Goal: Task Accomplishment & Management: Use online tool/utility

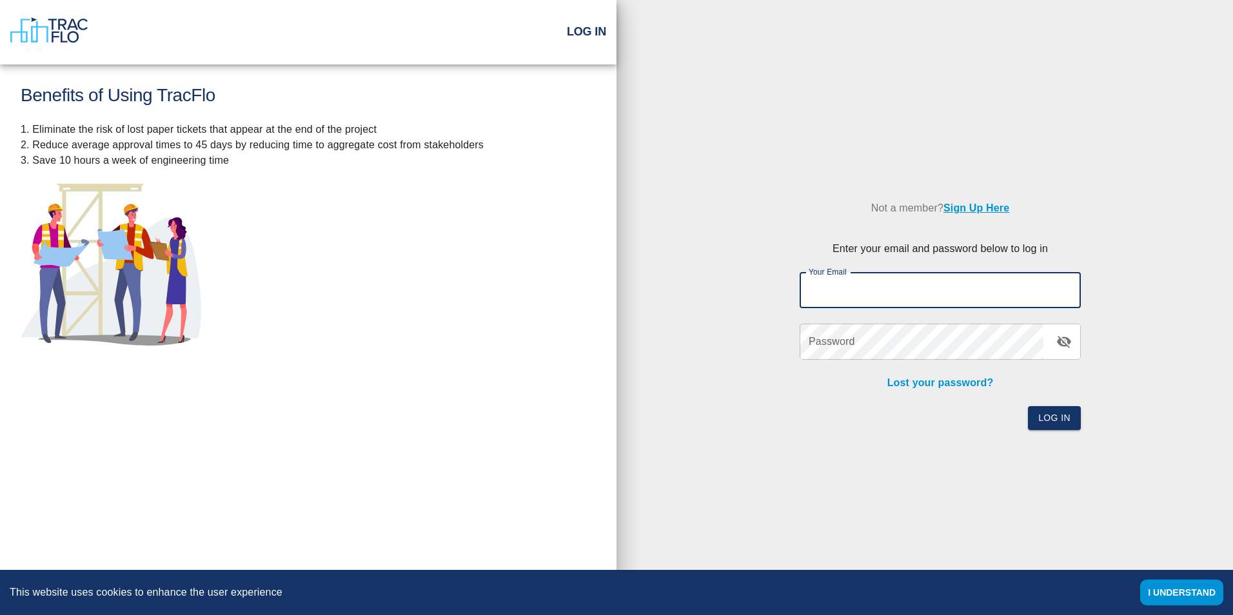
click at [852, 288] on input "Your Email" at bounding box center [940, 290] width 281 height 36
type input "[PERSON_NAME][EMAIL_ADDRESS][PERSON_NAME][DOMAIN_NAME]"
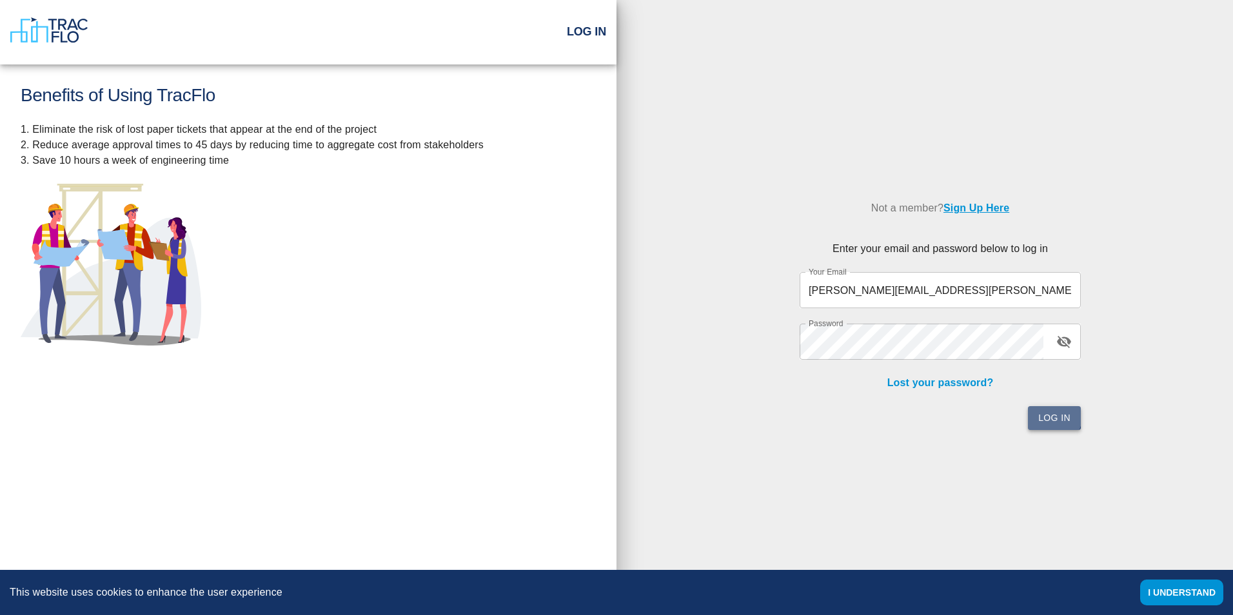
click at [1043, 415] on button "Log In" at bounding box center [1054, 418] width 53 height 24
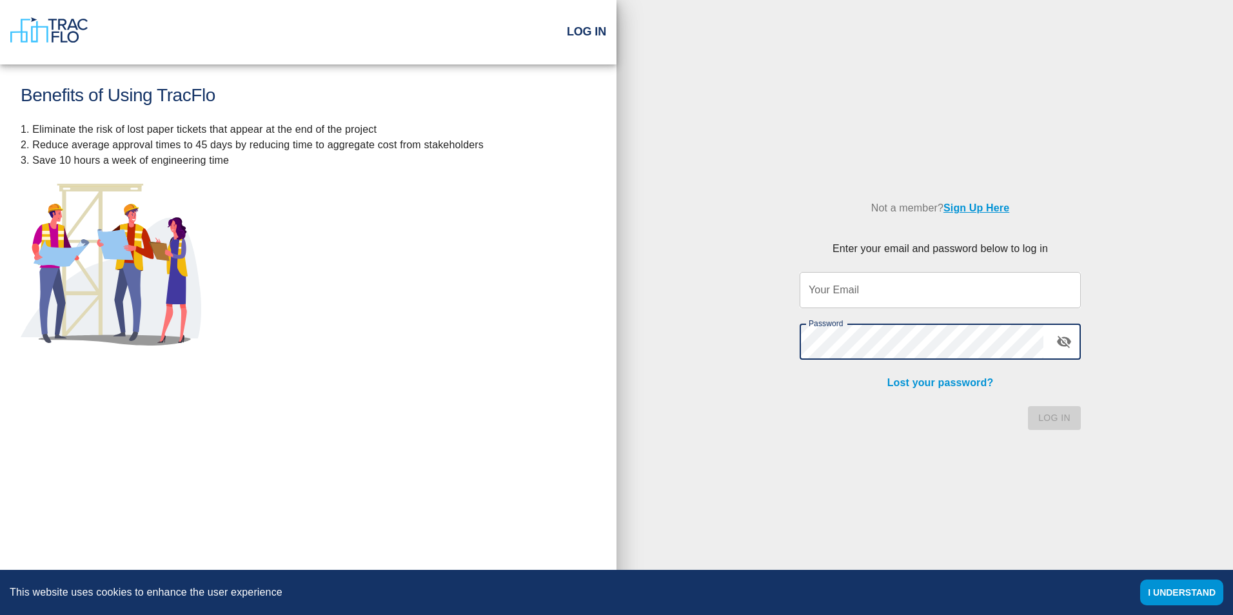
click at [906, 296] on input "Your Email" at bounding box center [940, 290] width 281 height 36
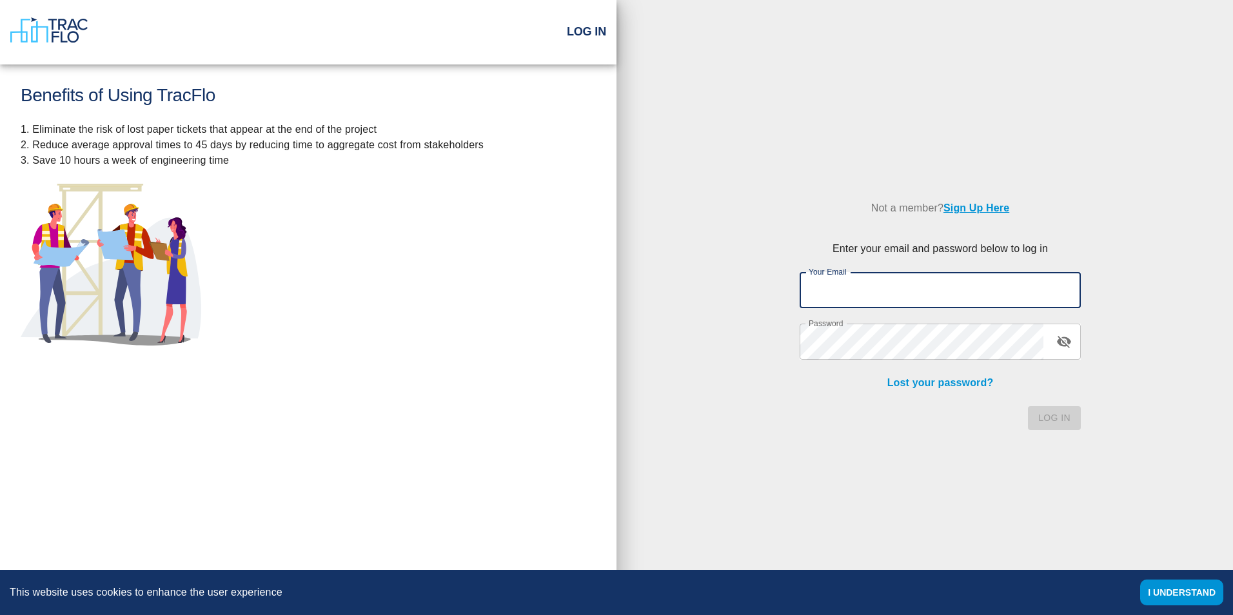
type input "[PERSON_NAME][EMAIL_ADDRESS][PERSON_NAME][DOMAIN_NAME]"
click at [1061, 421] on button "Log In" at bounding box center [1054, 418] width 53 height 24
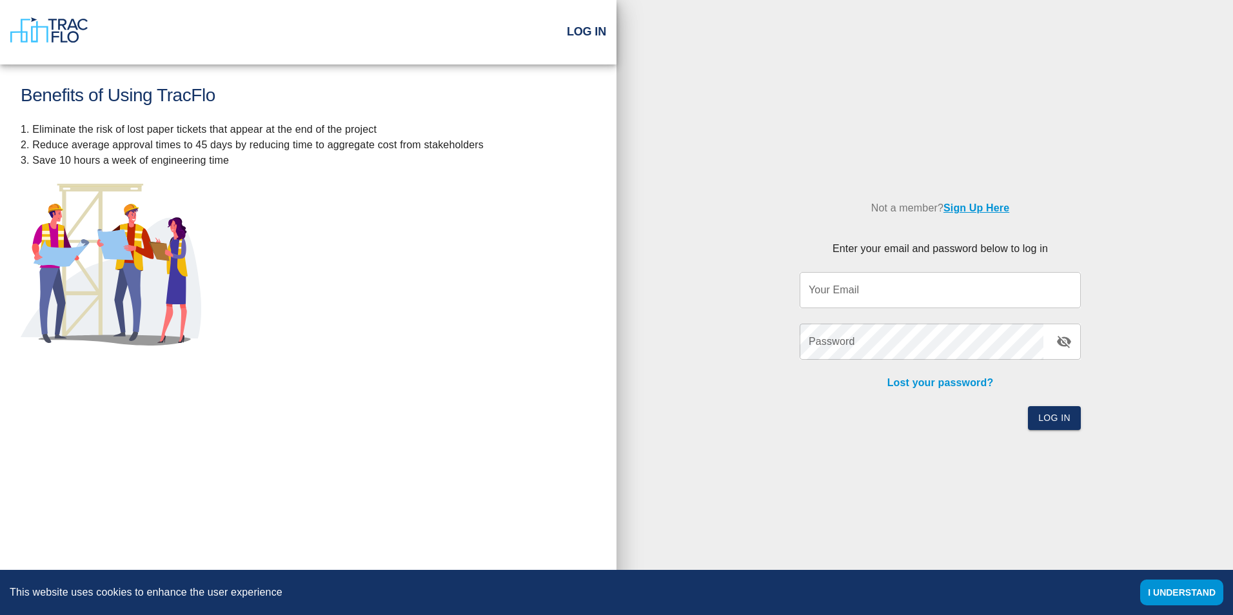
click at [859, 305] on input "Your Email" at bounding box center [940, 290] width 281 height 36
type input "[PERSON_NAME][EMAIL_ADDRESS][PERSON_NAME][DOMAIN_NAME]"
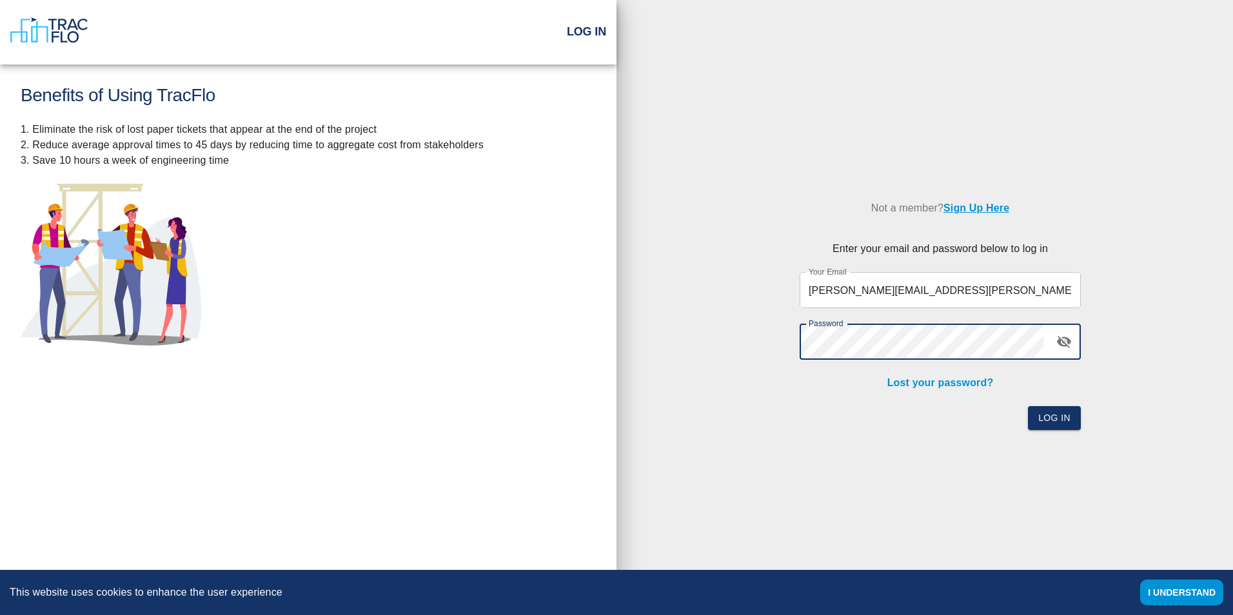
click at [1028, 406] on button "Log In" at bounding box center [1054, 418] width 53 height 24
